Goal: Task Accomplishment & Management: Manage account settings

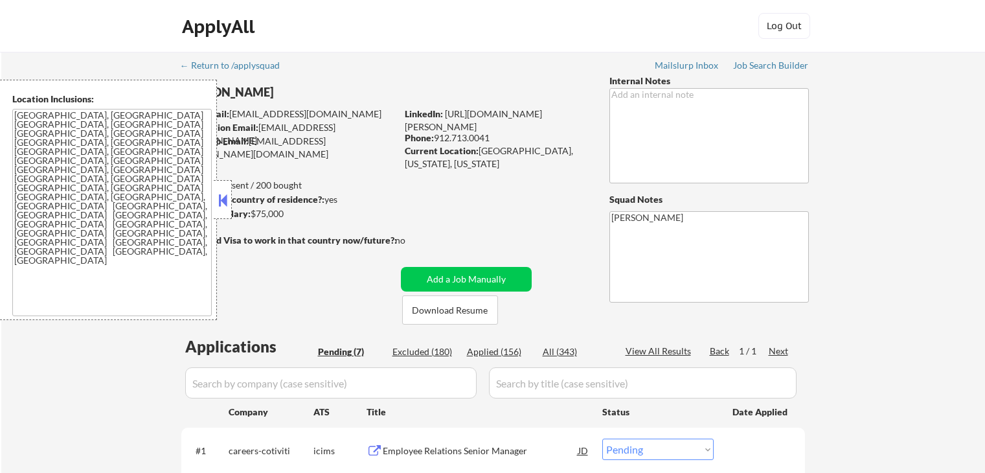
select select ""pending""
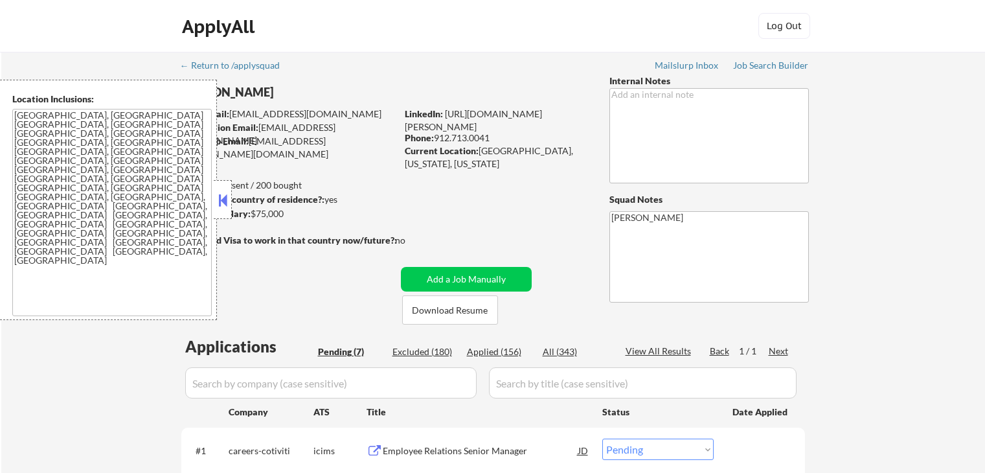
select select ""pending""
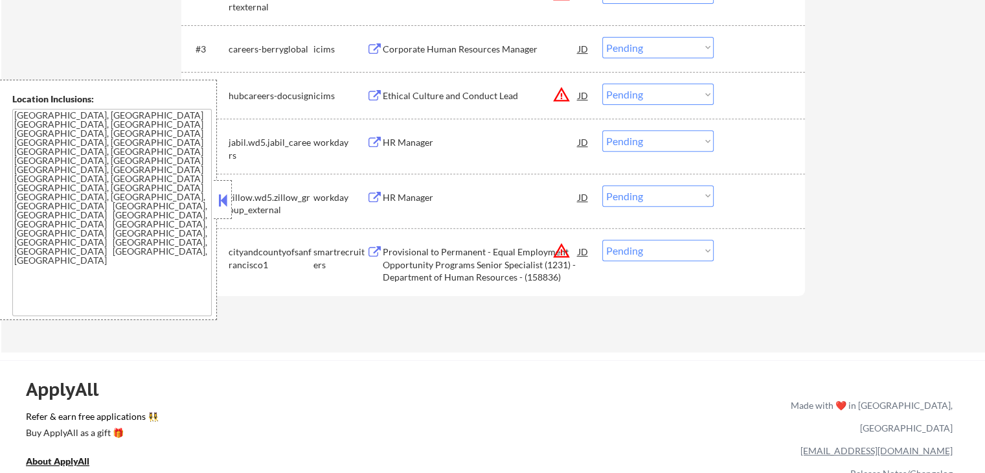
scroll to position [518, 0]
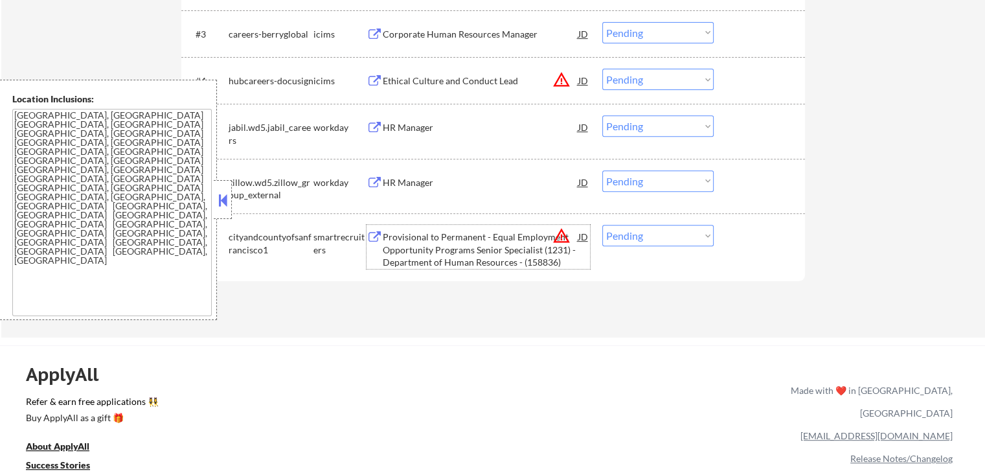
click at [444, 247] on div "Provisional to Permanent - Equal Employment Opportunity Programs Senior Special…" at bounding box center [481, 250] width 196 height 38
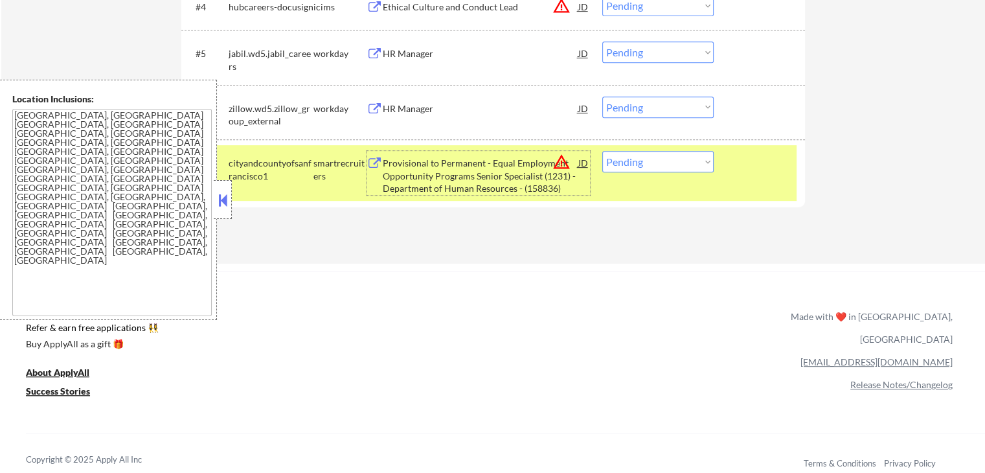
scroll to position [648, 0]
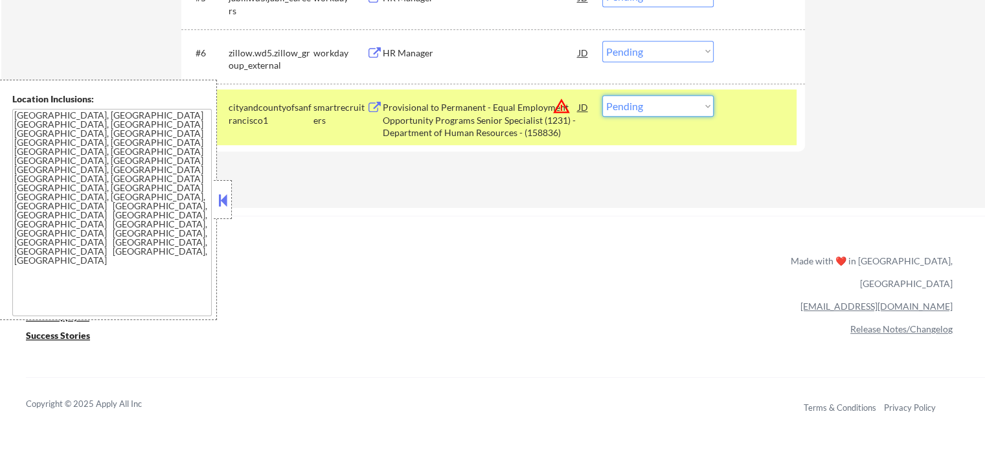
click at [642, 104] on select "Choose an option... Pending Applied Excluded (Questions) Excluded (Expired) Exc…" at bounding box center [657, 105] width 111 height 21
select select ""applied""
click at [602, 95] on select "Choose an option... Pending Applied Excluded (Questions) Excluded (Expired) Exc…" at bounding box center [657, 105] width 111 height 21
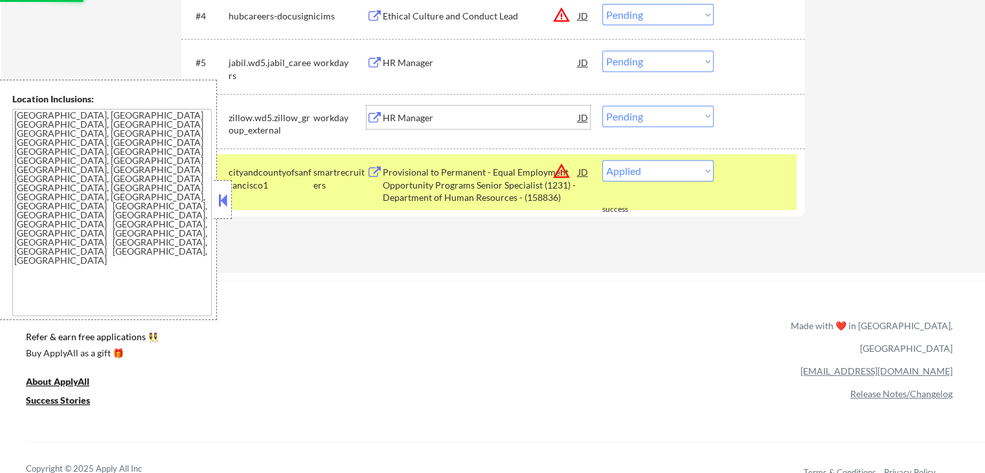
click at [402, 117] on div "HR Manager" at bounding box center [481, 117] width 196 height 13
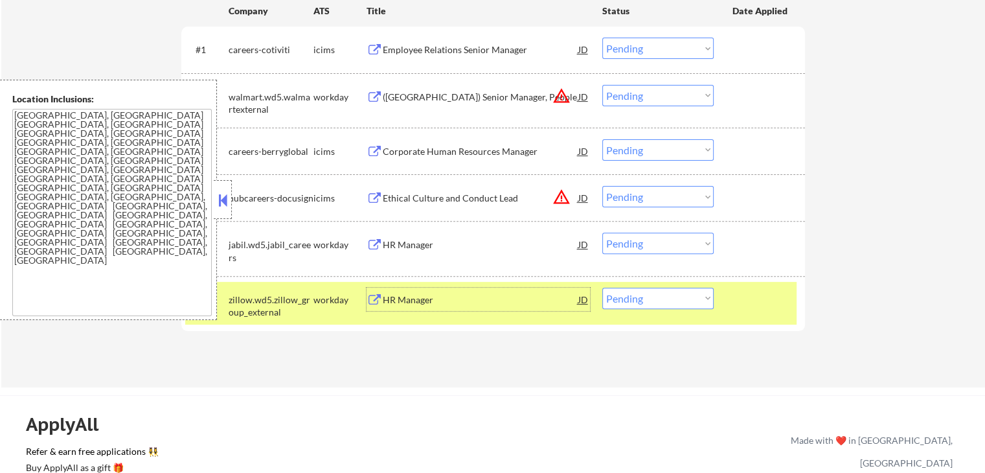
scroll to position [389, 0]
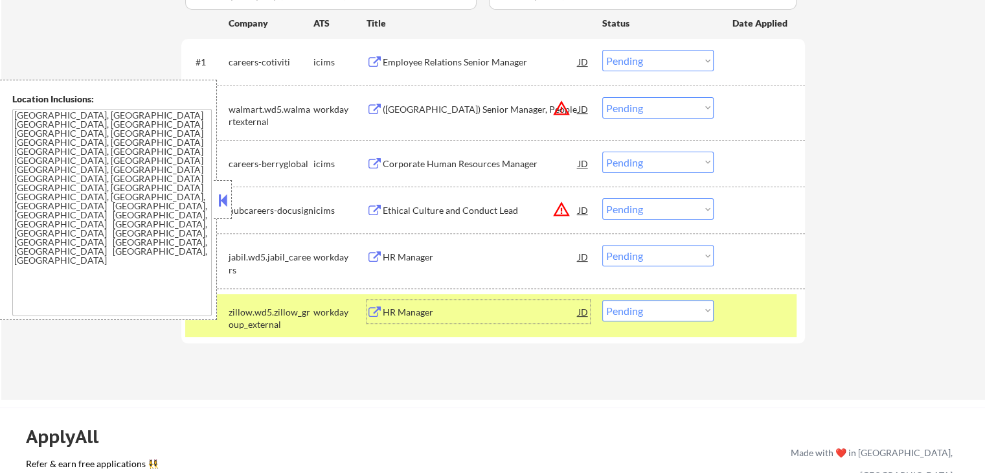
click at [676, 99] on select "Choose an option... Pending Applied Excluded (Questions) Excluded (Expired) Exc…" at bounding box center [657, 107] width 111 height 21
click at [602, 97] on select "Choose an option... Pending Applied Excluded (Questions) Excluded (Expired) Exc…" at bounding box center [657, 107] width 111 height 21
select select ""pending""
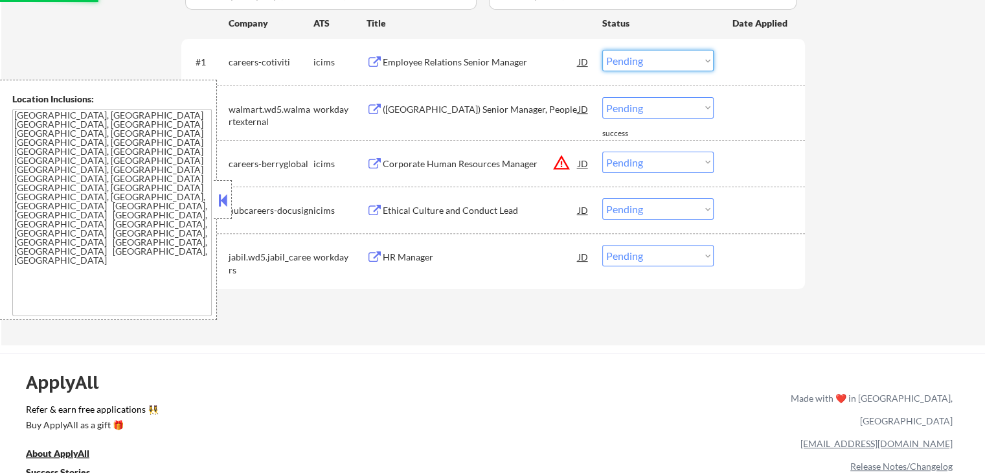
click at [653, 60] on select "Choose an option... Pending Applied Excluded (Questions) Excluded (Expired) Exc…" at bounding box center [657, 60] width 111 height 21
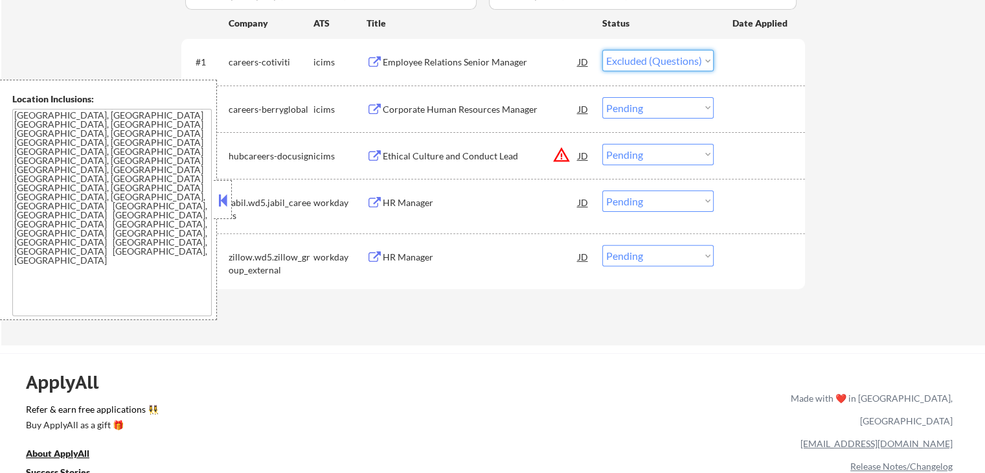
click at [602, 50] on select "Choose an option... Pending Applied Excluded (Questions) Excluded (Expired) Exc…" at bounding box center [657, 60] width 111 height 21
select select ""pending""
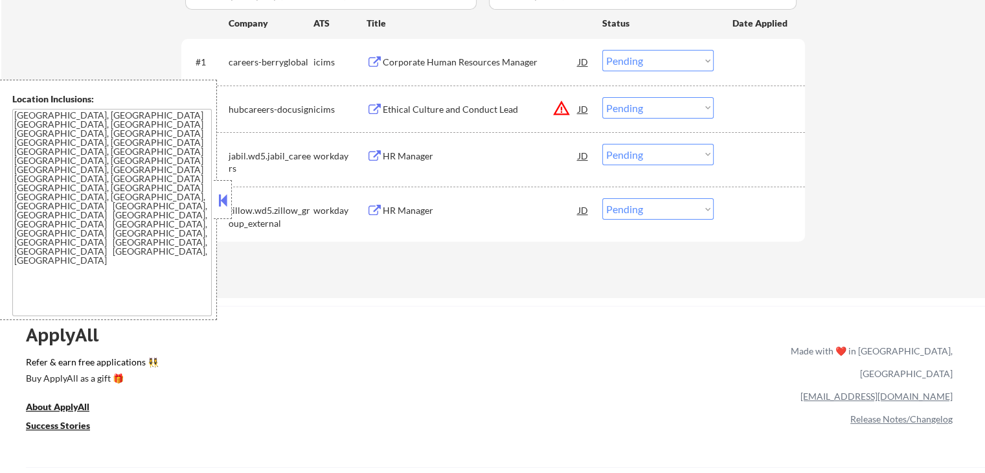
scroll to position [453, 0]
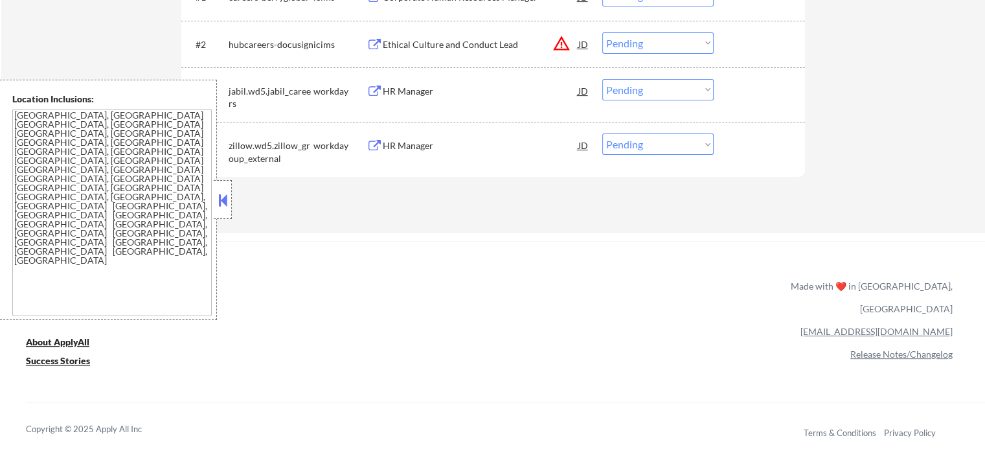
click at [638, 137] on select "Choose an option... Pending Applied Excluded (Questions) Excluded (Expired) Exc…" at bounding box center [657, 143] width 111 height 21
select select ""applied""
click at [602, 133] on select "Choose an option... Pending Applied Excluded (Questions) Excluded (Expired) Exc…" at bounding box center [657, 143] width 111 height 21
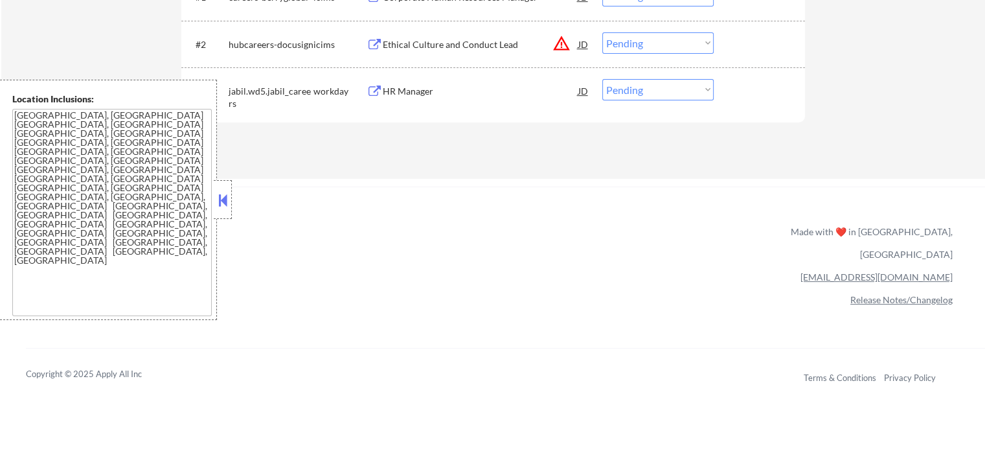
scroll to position [389, 0]
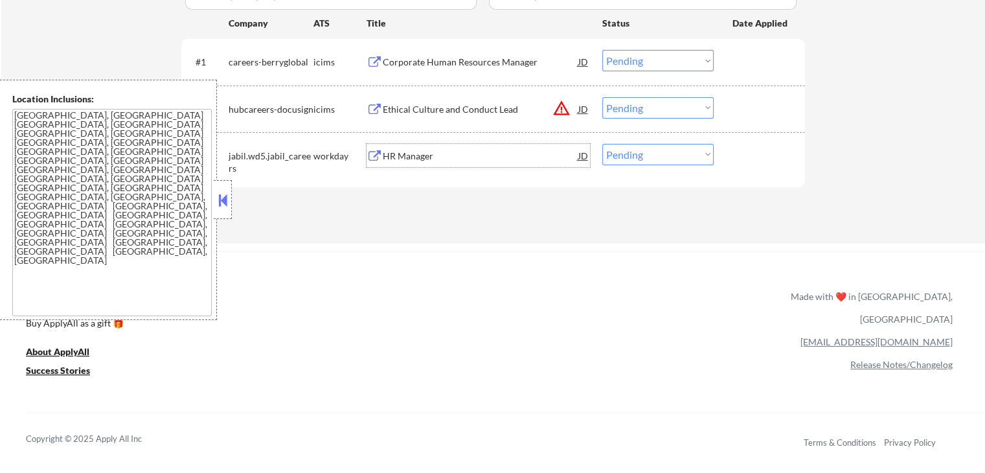
click at [421, 157] on div "HR Manager" at bounding box center [481, 156] width 196 height 13
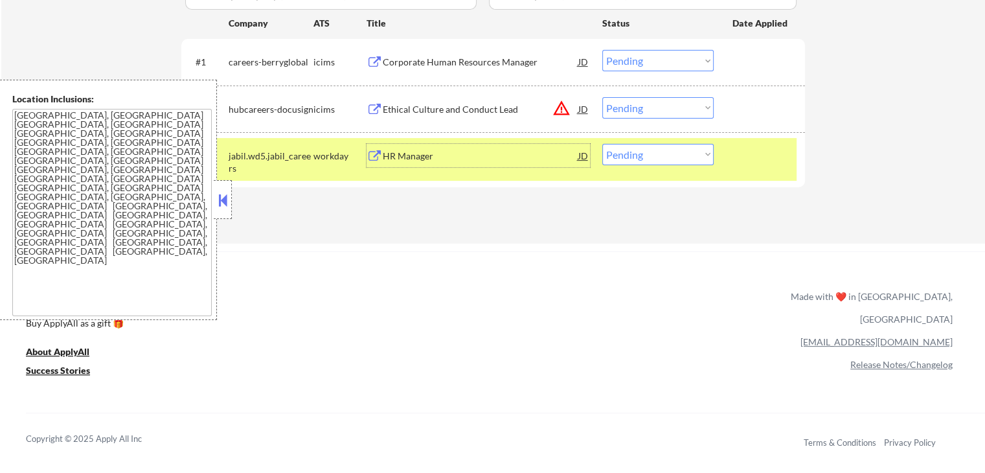
click at [635, 102] on select "Choose an option... Pending Applied Excluded (Questions) Excluded (Expired) Exc…" at bounding box center [657, 107] width 111 height 21
click at [602, 97] on select "Choose an option... Pending Applied Excluded (Questions) Excluded (Expired) Exc…" at bounding box center [657, 107] width 111 height 21
click at [521, 63] on div "Corporate Human Resources Manager" at bounding box center [481, 62] width 196 height 13
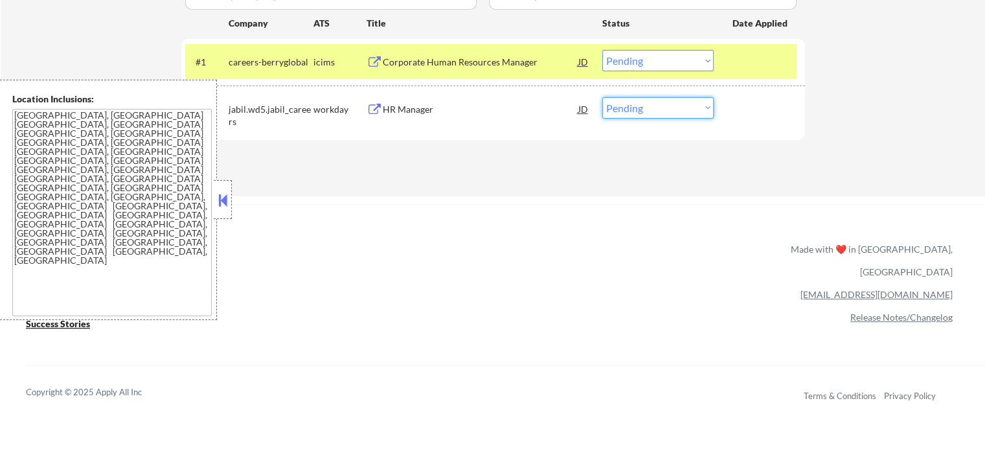
click at [646, 107] on select "Choose an option... Pending Applied Excluded (Questions) Excluded (Expired) Exc…" at bounding box center [657, 107] width 111 height 21
select select ""applied""
click at [602, 97] on select "Choose an option... Pending Applied Excluded (Questions) Excluded (Expired) Exc…" at bounding box center [657, 107] width 111 height 21
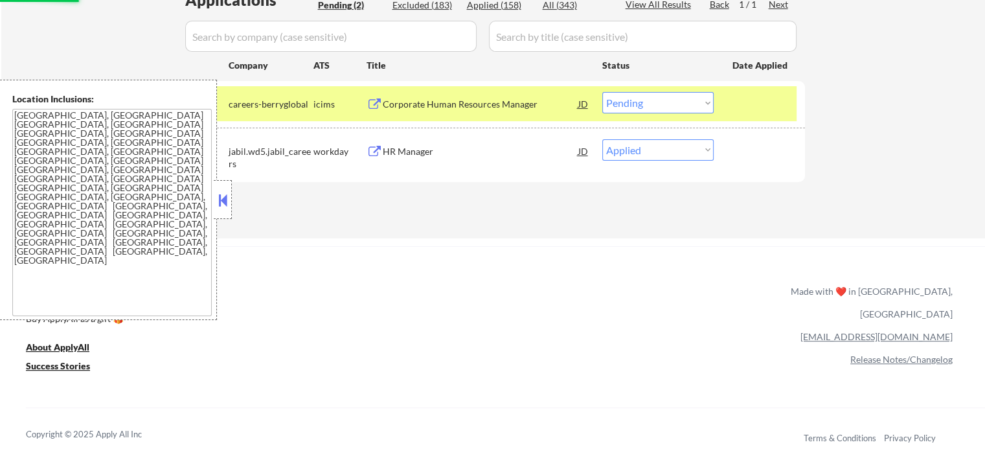
scroll to position [324, 0]
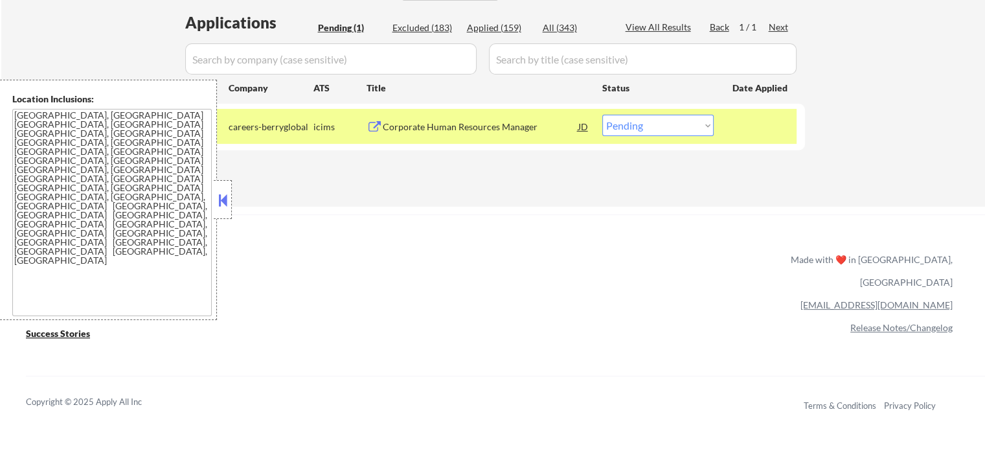
click at [503, 24] on div "Applied (159)" at bounding box center [499, 27] width 65 height 13
select select ""applied""
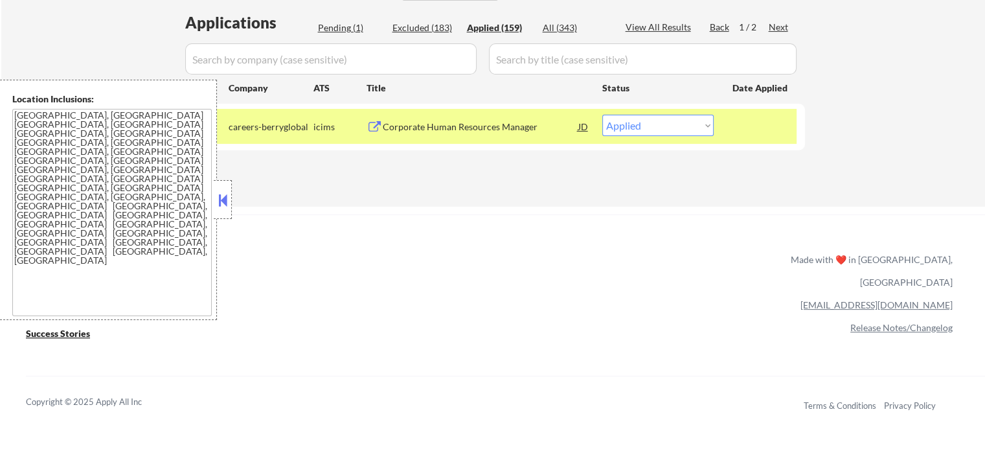
select select ""applied""
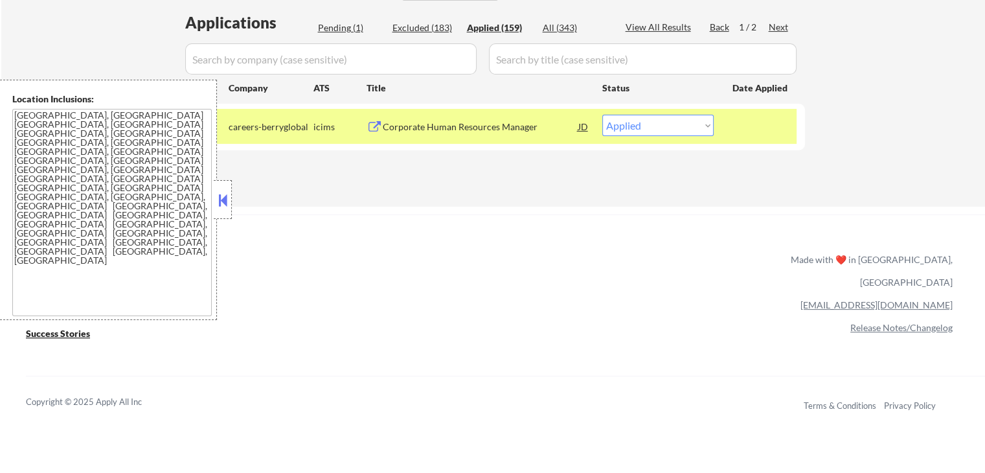
select select ""applied""
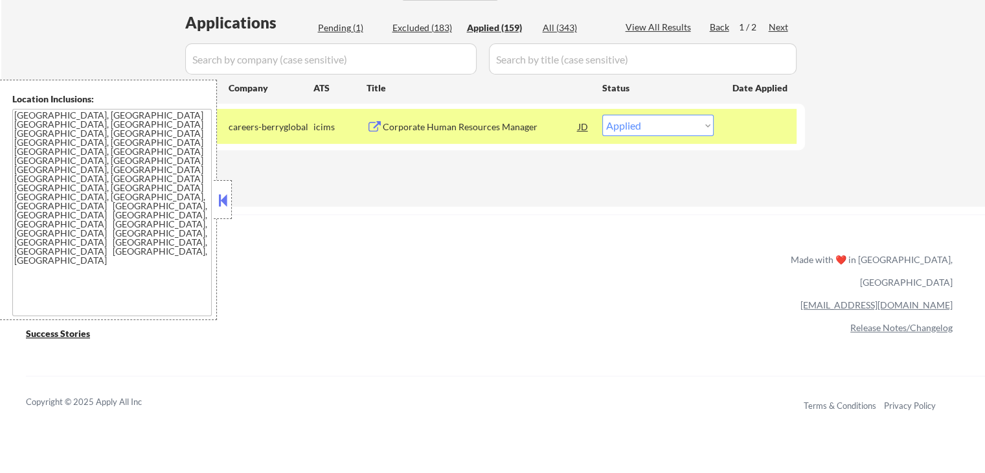
select select ""applied""
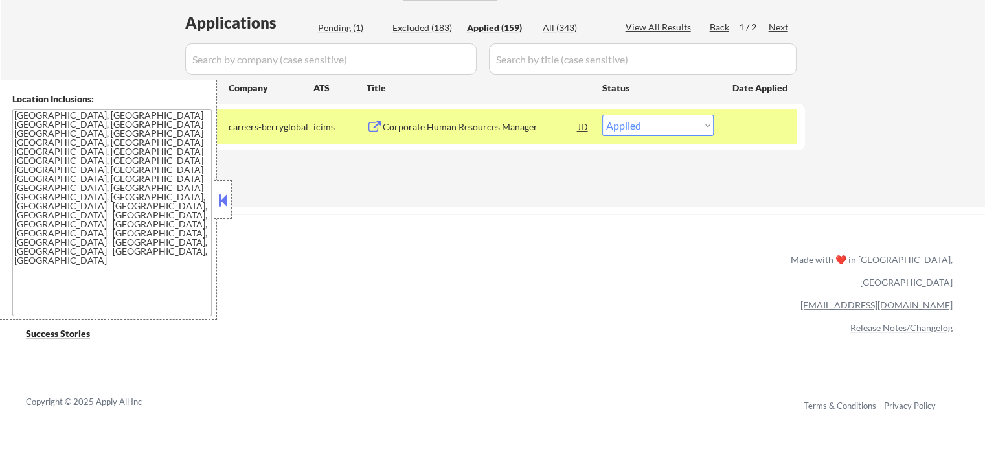
select select ""applied""
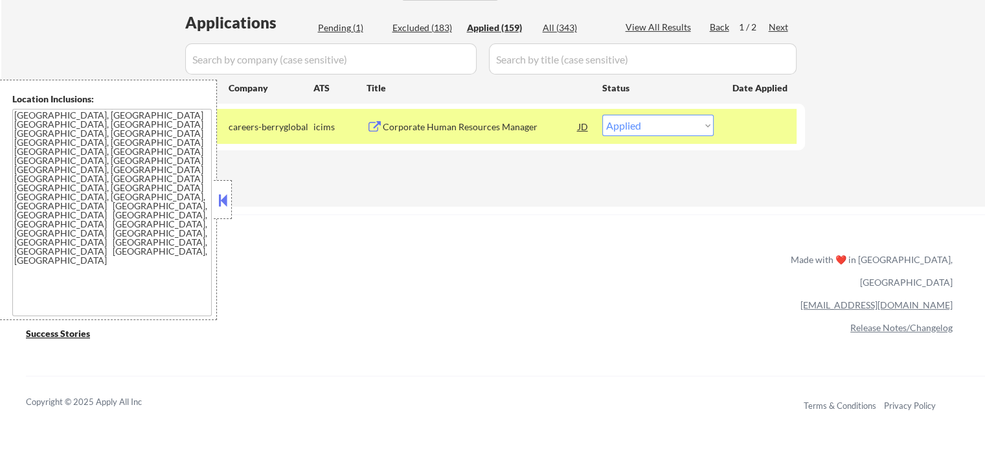
select select ""applied""
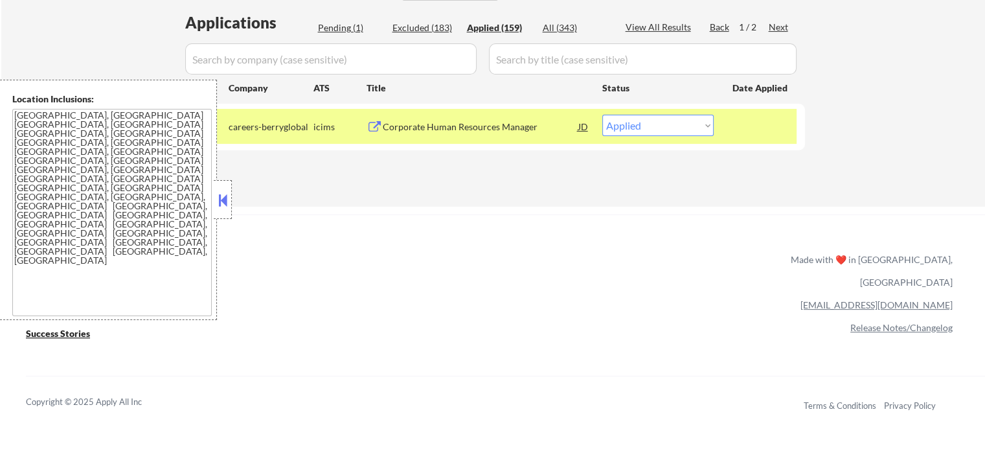
select select ""applied""
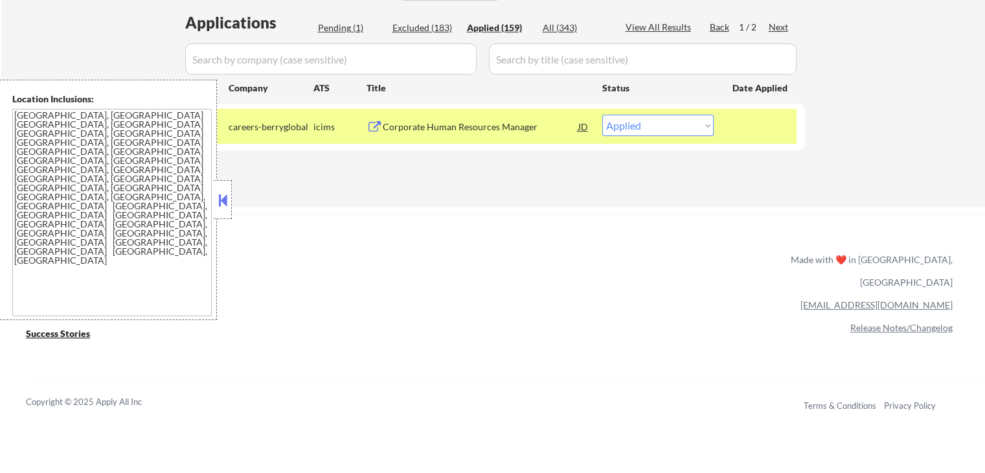
select select ""applied""
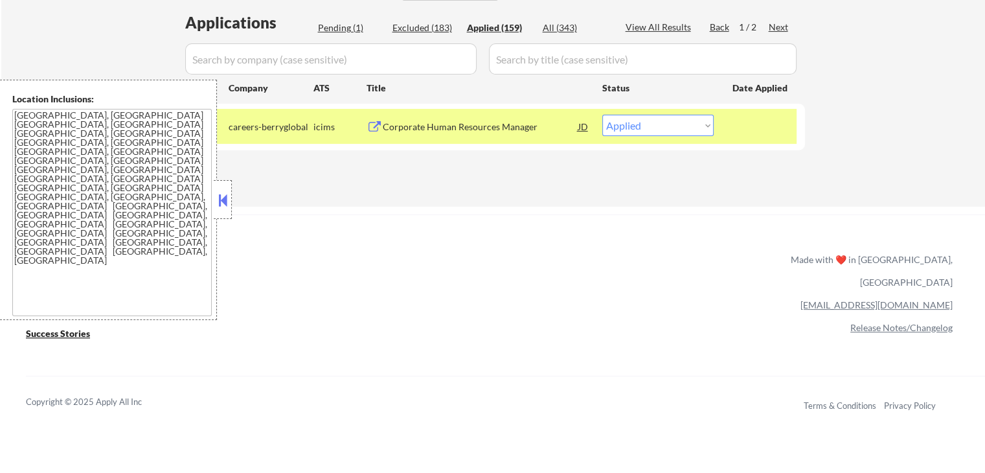
select select ""applied""
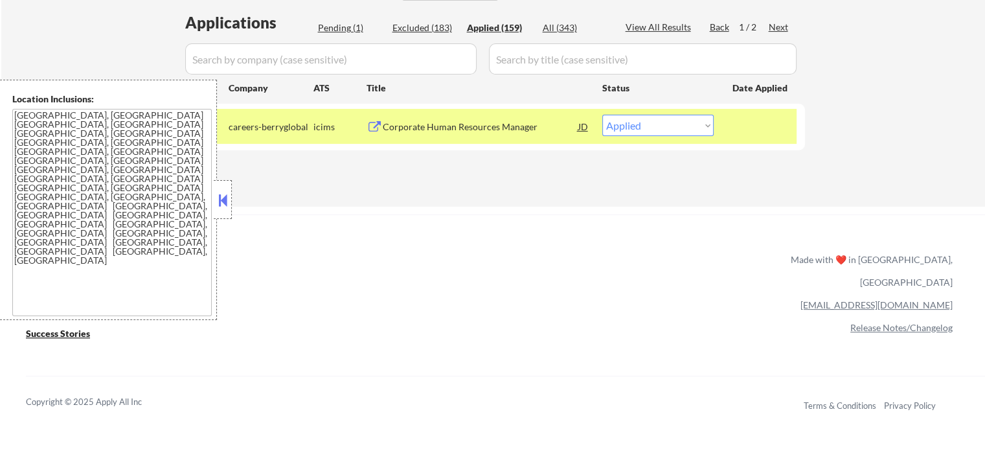
select select ""applied""
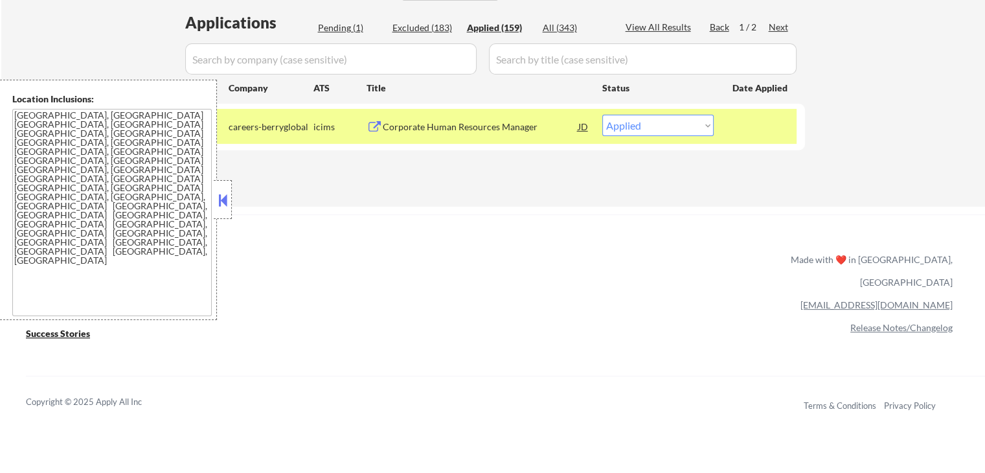
select select ""applied""
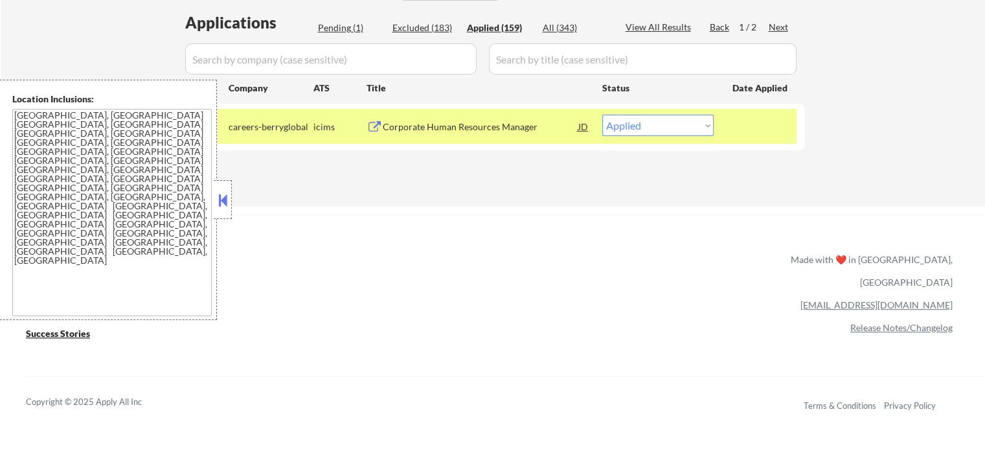
select select ""applied""
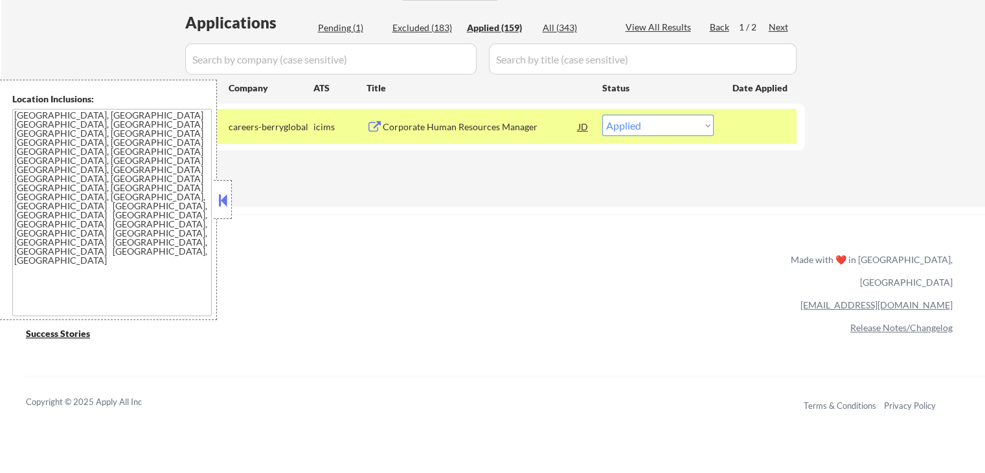
select select ""applied""
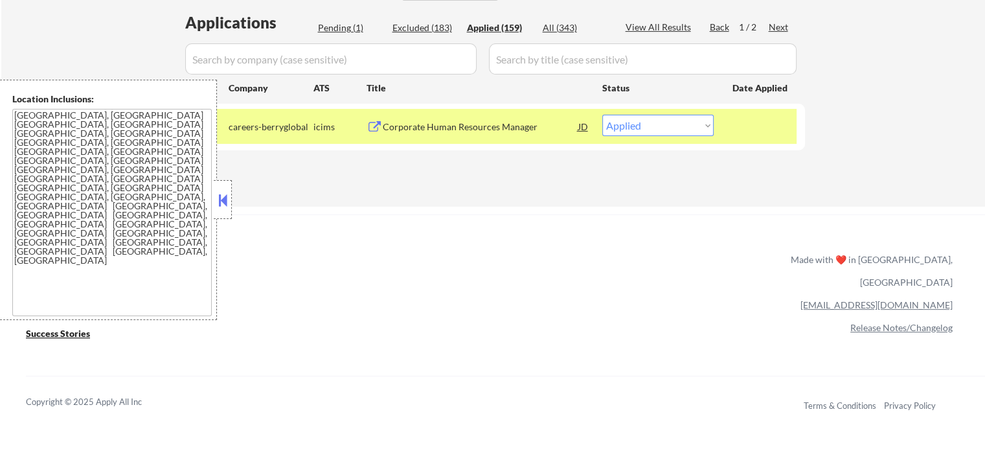
select select ""applied""
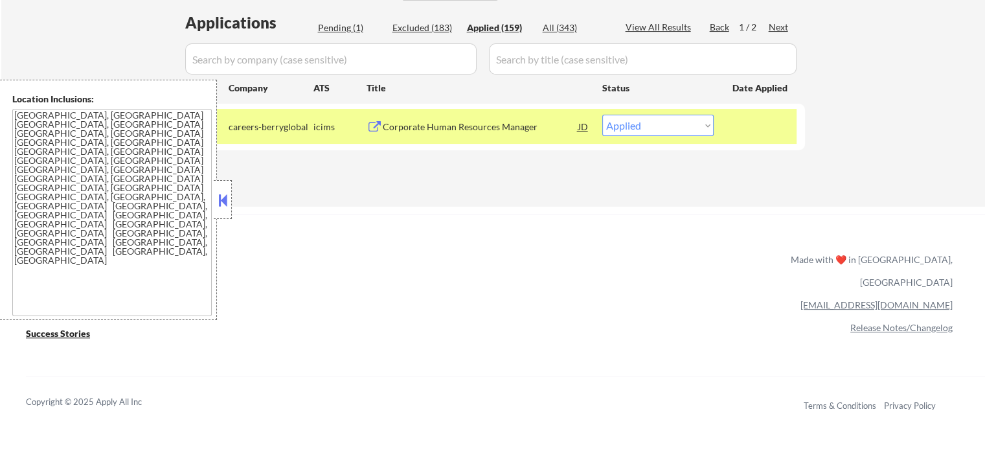
select select ""applied""
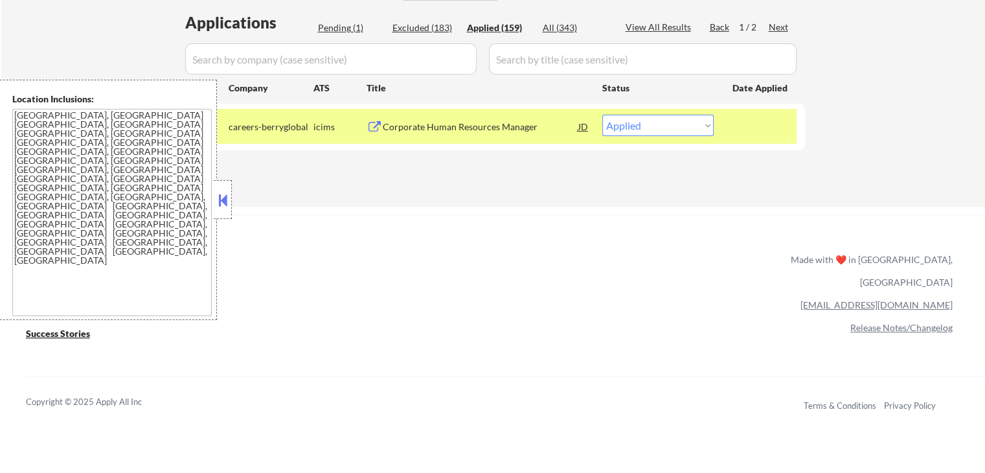
select select ""applied""
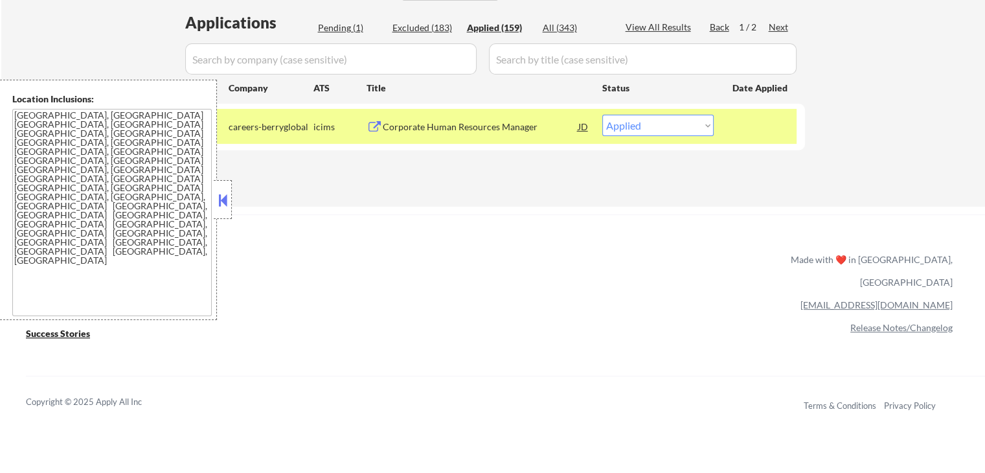
select select ""applied""
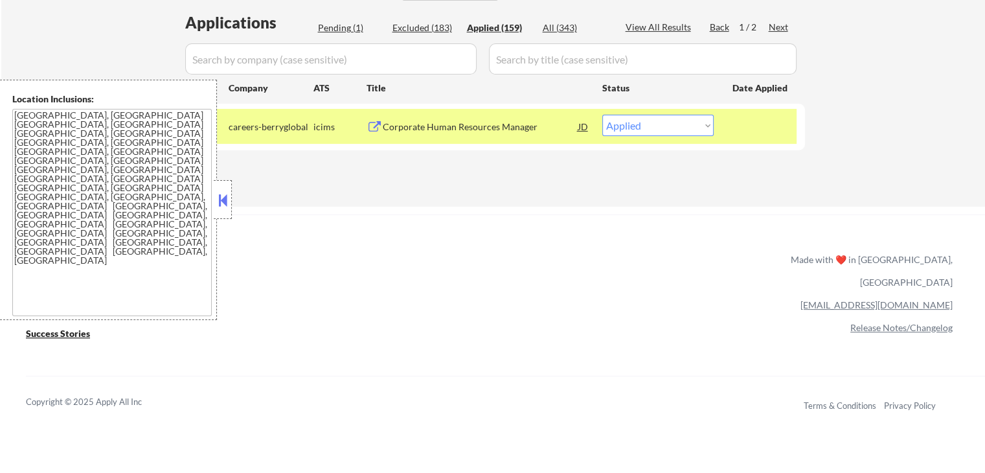
select select ""applied""
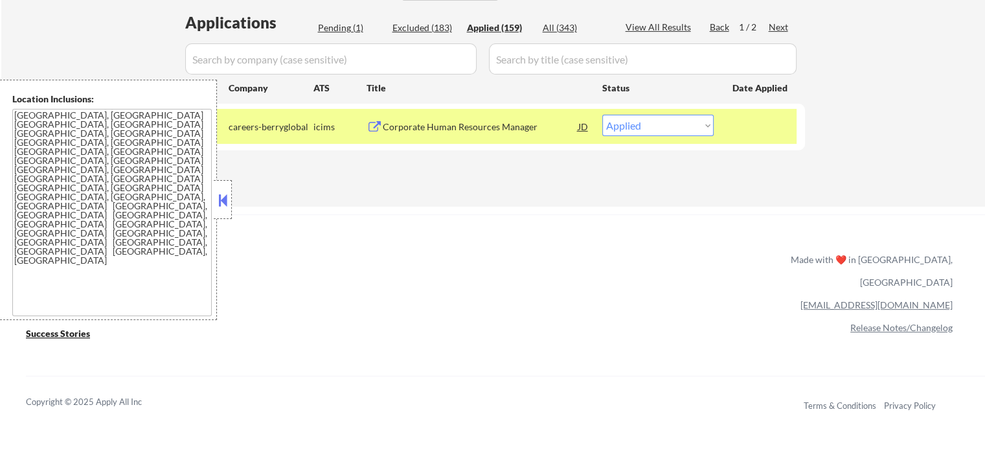
select select ""applied""
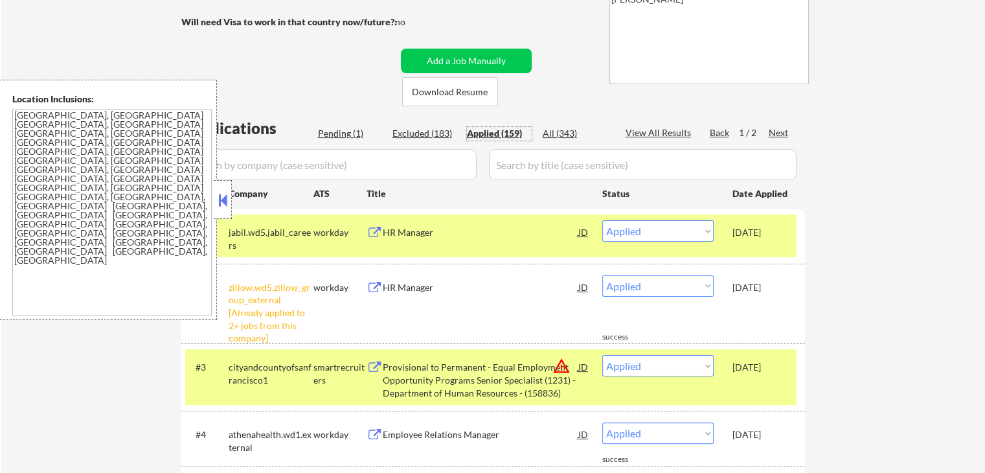
scroll to position [130, 0]
